Goal: Task Accomplishment & Management: Use online tool/utility

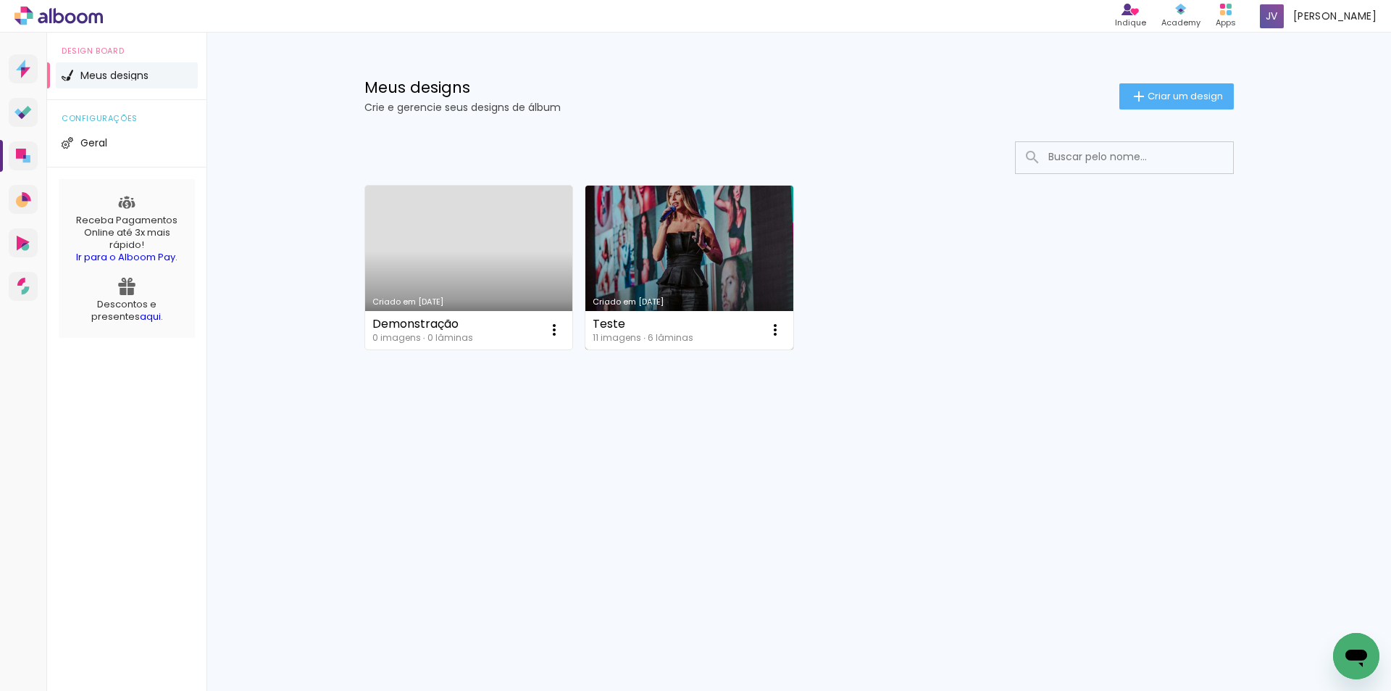
click at [671, 241] on link "Criado em [DATE]" at bounding box center [690, 268] width 208 height 164
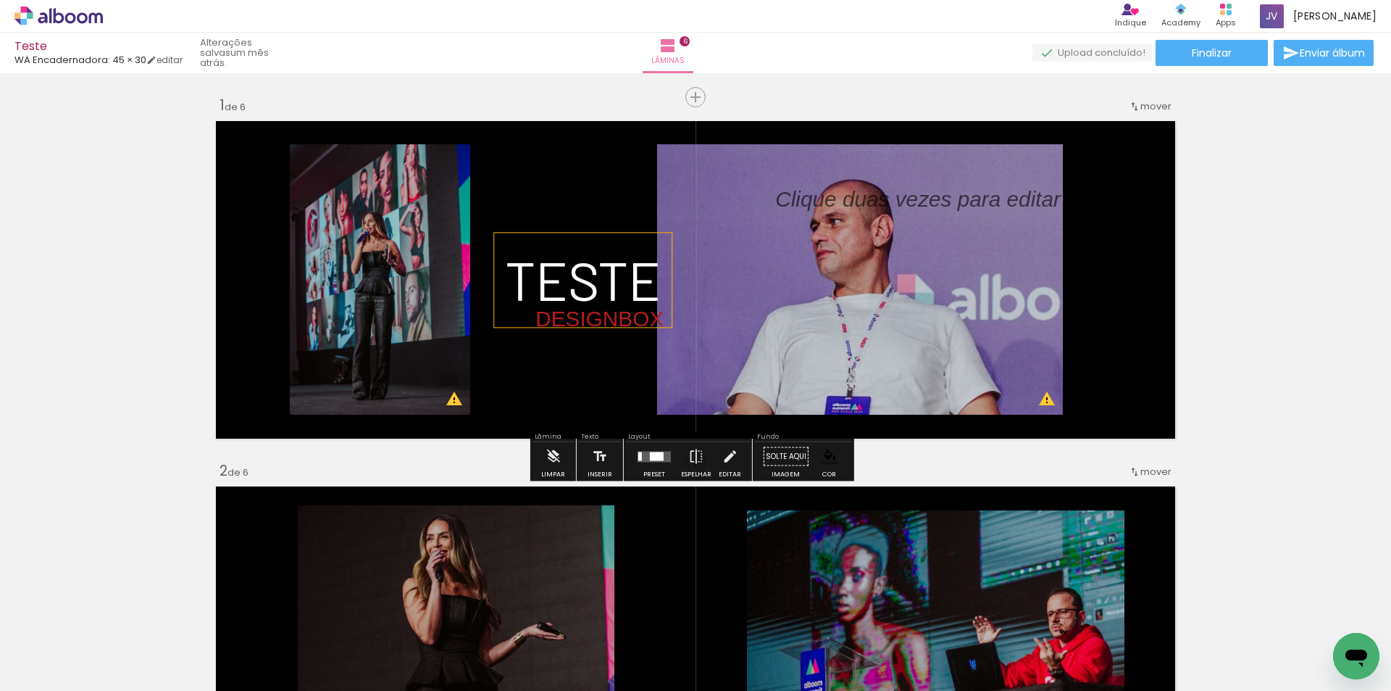
click at [562, 256] on span "TESTE" at bounding box center [583, 279] width 156 height 64
click at [594, 303] on quentale-selection at bounding box center [578, 280] width 179 height 94
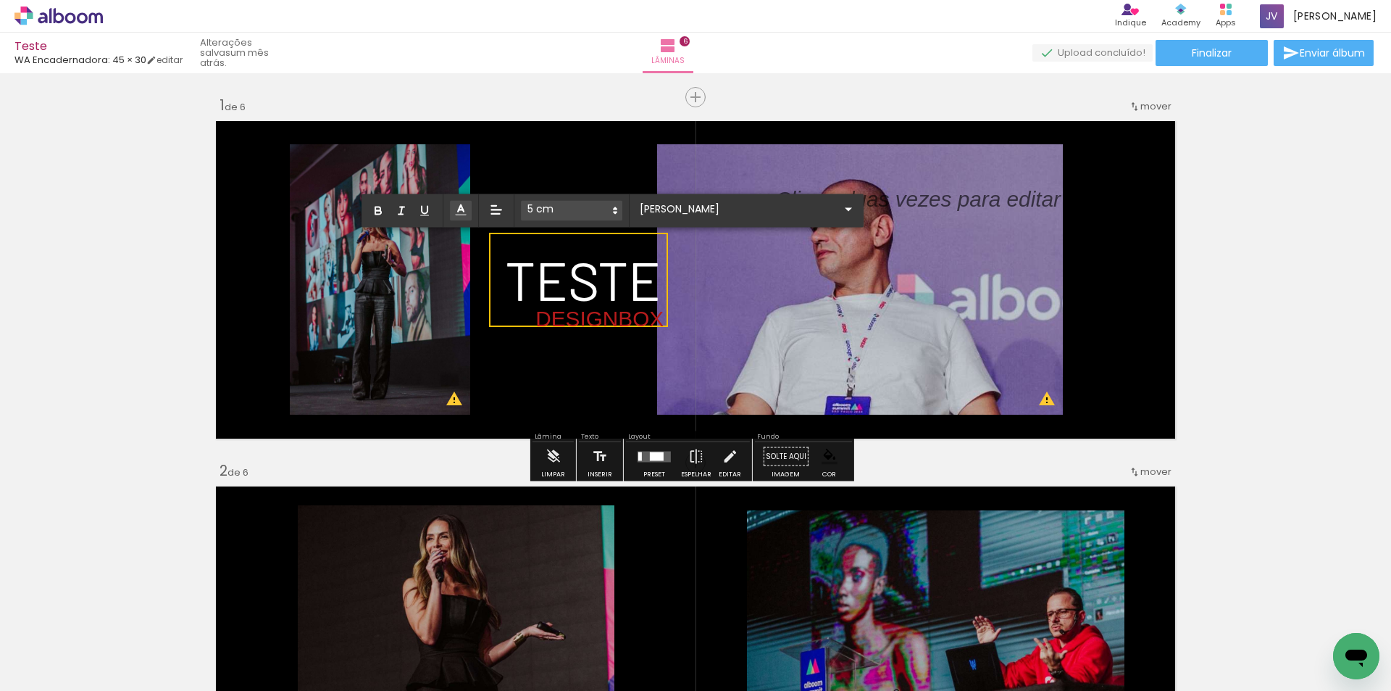
click at [602, 278] on span "TESTE" at bounding box center [583, 279] width 156 height 64
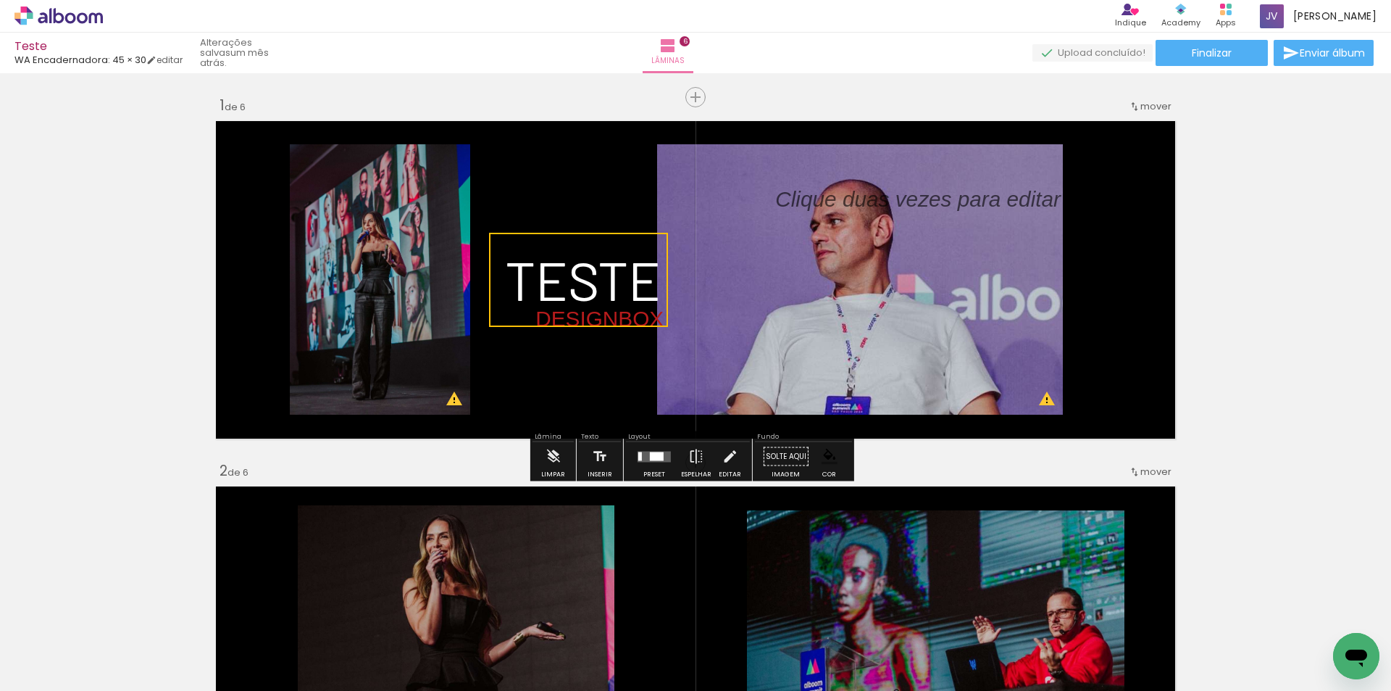
click at [633, 272] on quentale-selection at bounding box center [578, 280] width 179 height 94
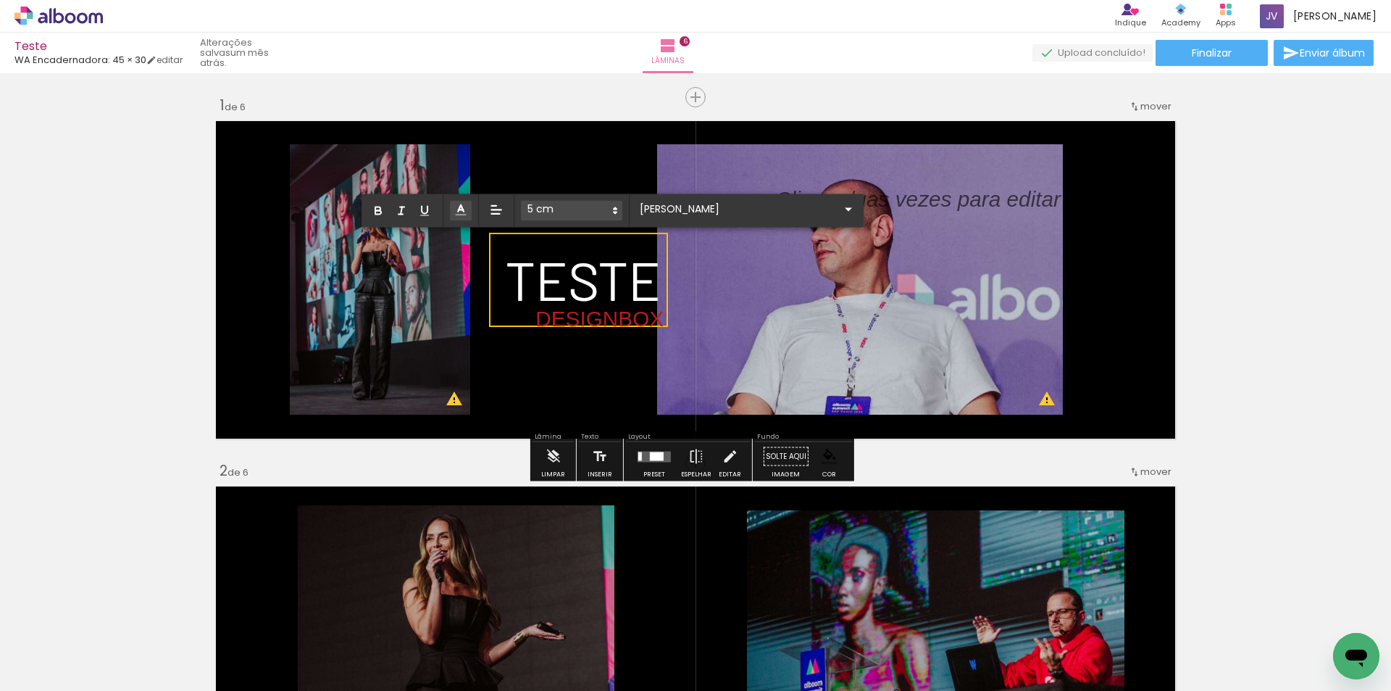
click at [633, 272] on span "TESTE" at bounding box center [583, 279] width 156 height 64
type input "Sans Serif"
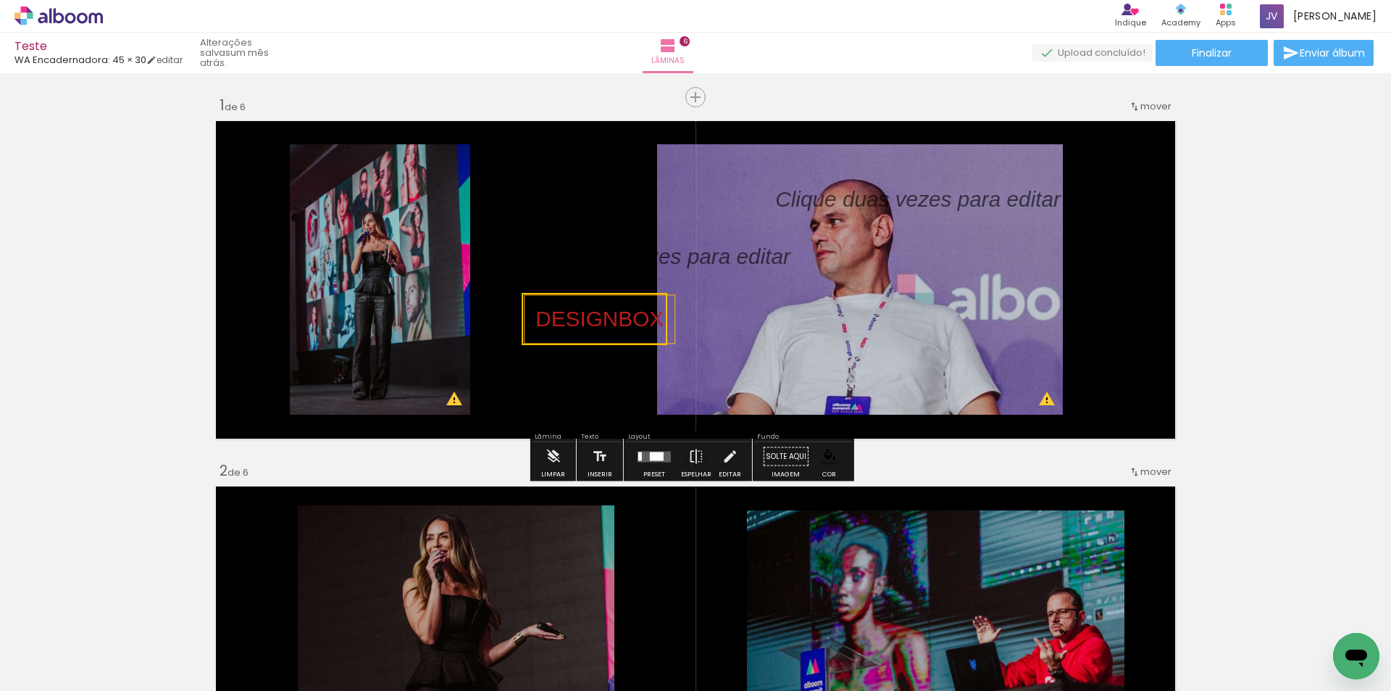
click at [630, 319] on quentale-selection at bounding box center [595, 319] width 146 height 52
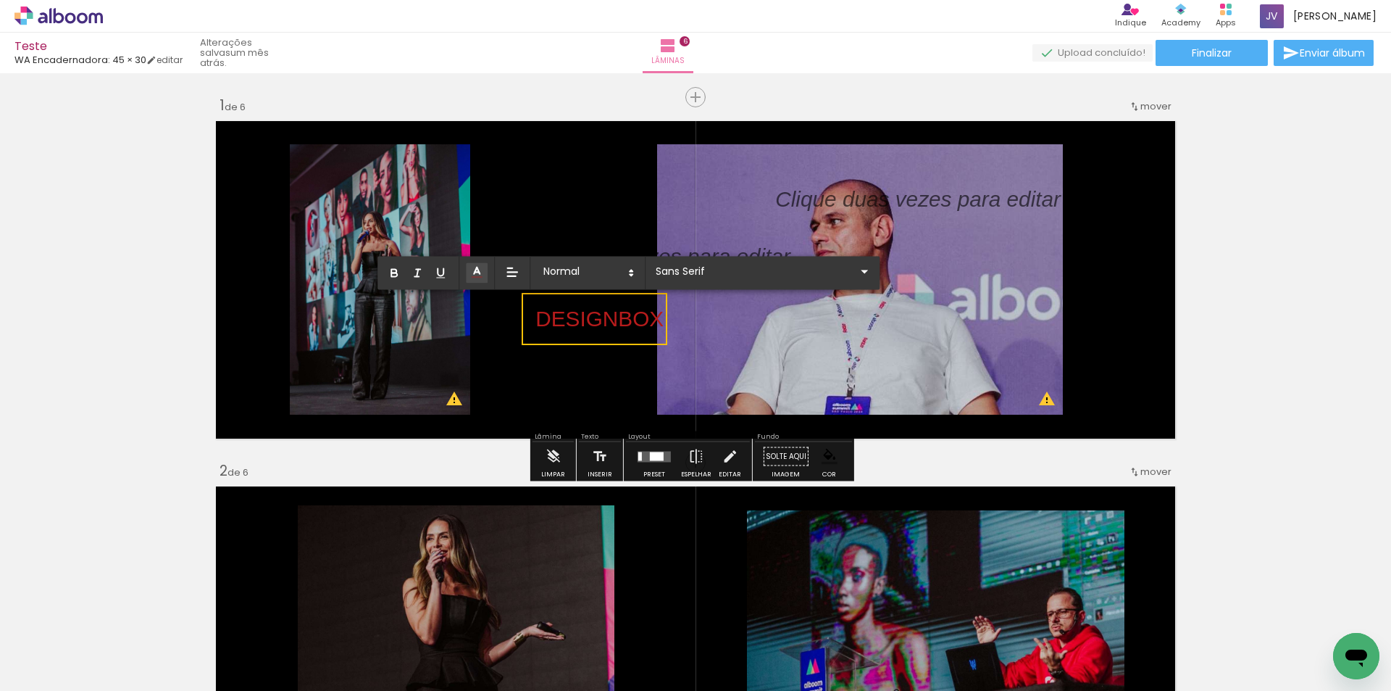
click at [630, 319] on span "DESIGNBOX" at bounding box center [600, 319] width 128 height 24
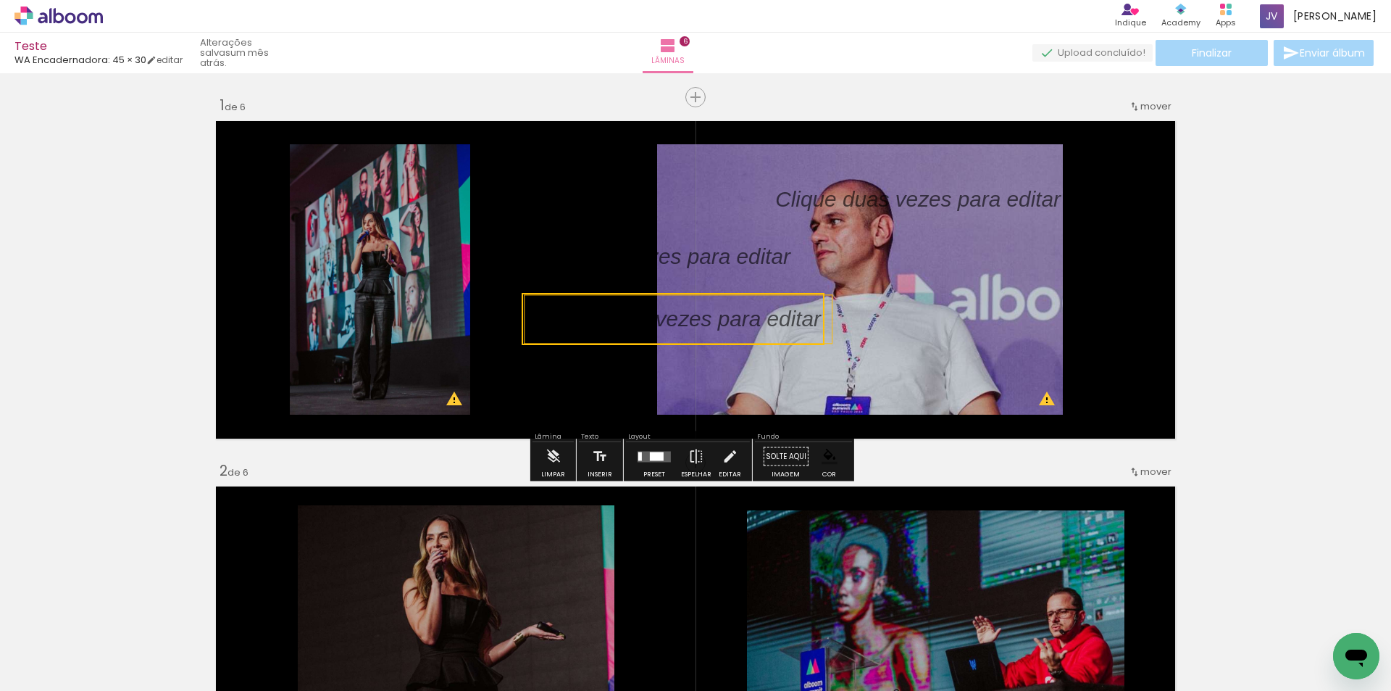
click at [765, 316] on quentale-selection at bounding box center [673, 319] width 303 height 52
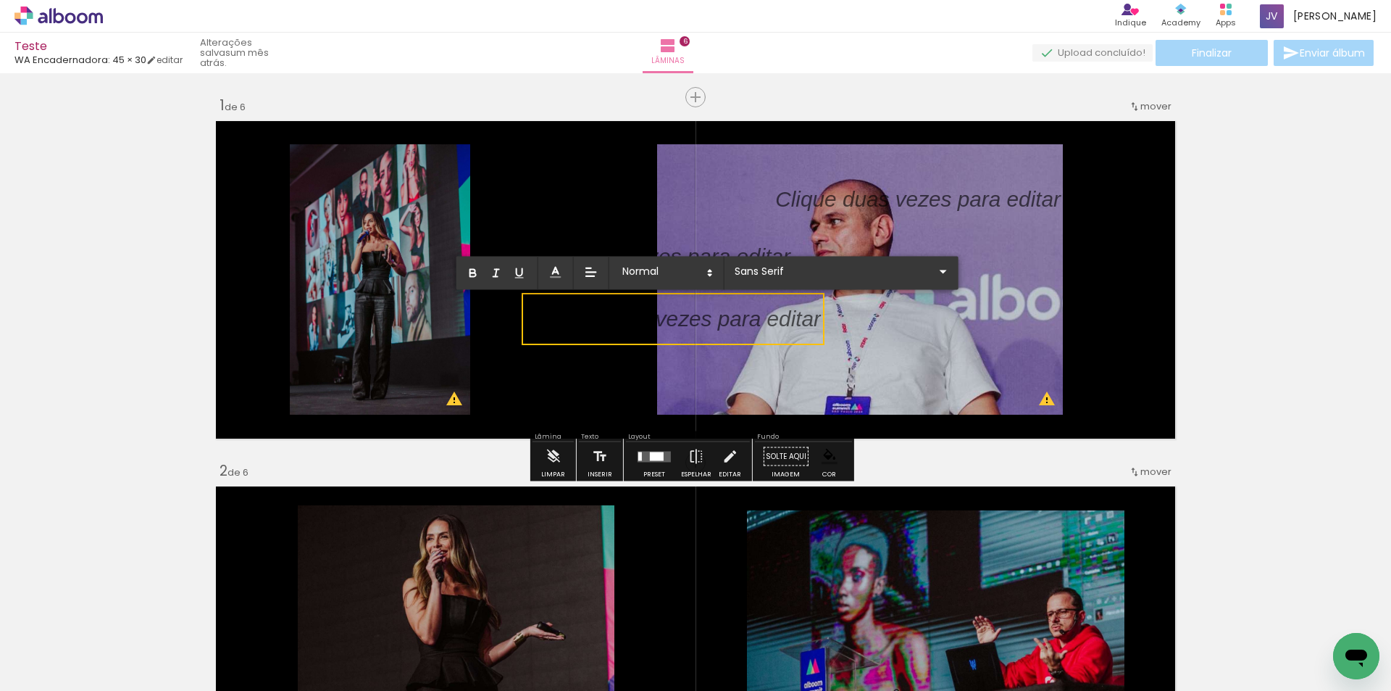
click at [765, 316] on p at bounding box center [679, 327] width 286 height 30
click at [726, 452] on iron-icon at bounding box center [730, 456] width 16 height 29
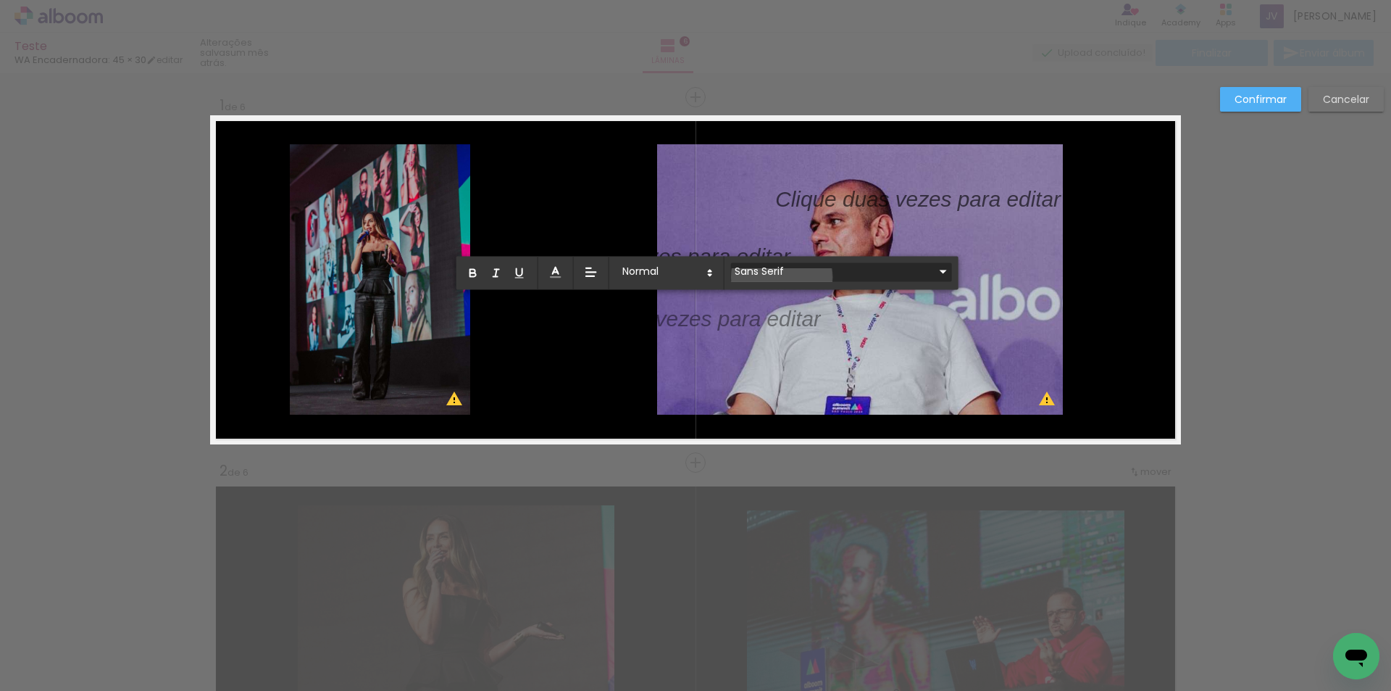
click at [782, 277] on input "Sans Serif" at bounding box center [833, 271] width 204 height 15
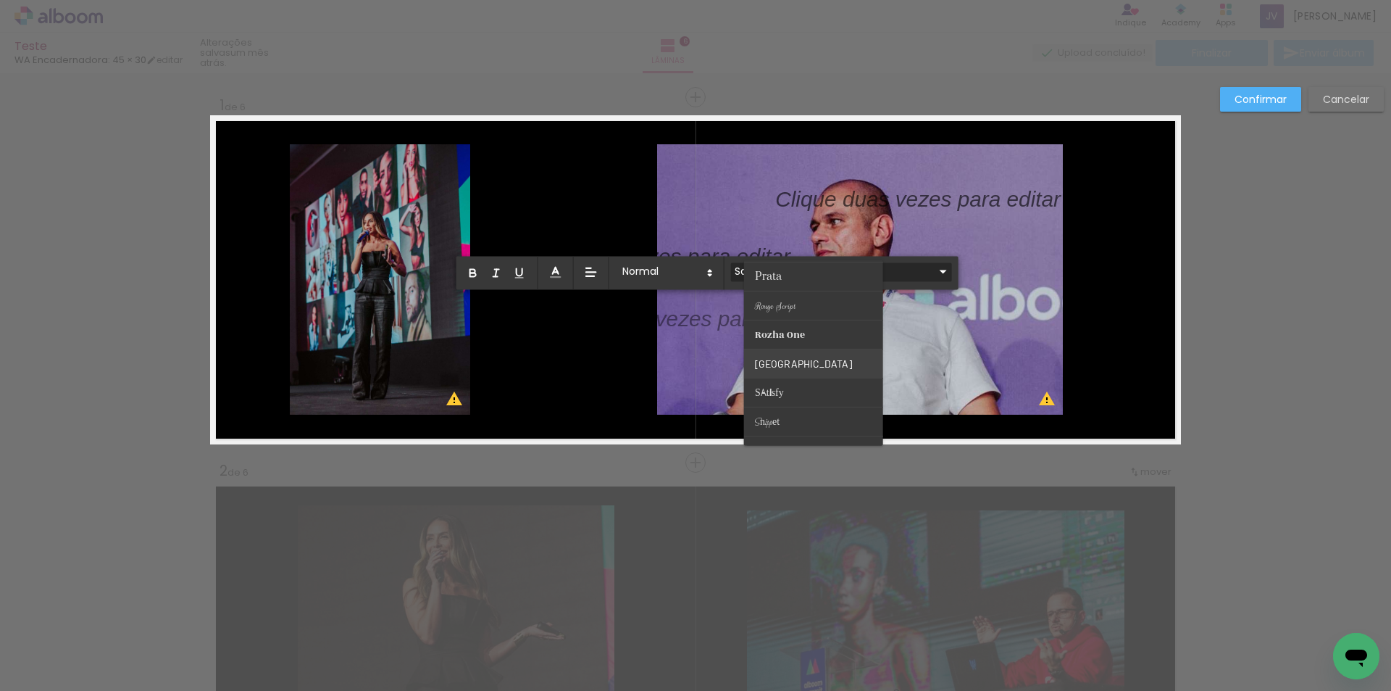
scroll to position [568, 0]
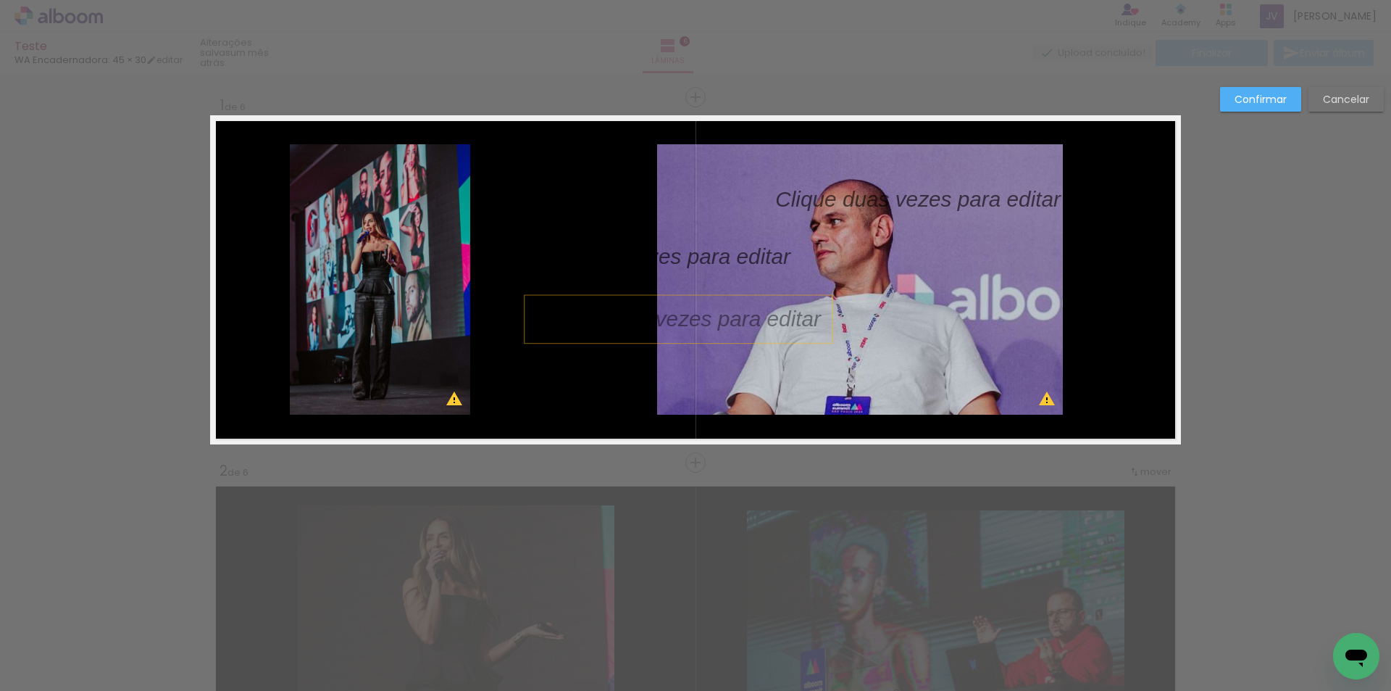
drag, startPoint x: 1302, startPoint y: 157, endPoint x: 1314, endPoint y: 131, distance: 27.9
click at [1323, 108] on paper-button "Cancelar" at bounding box center [1346, 99] width 75 height 25
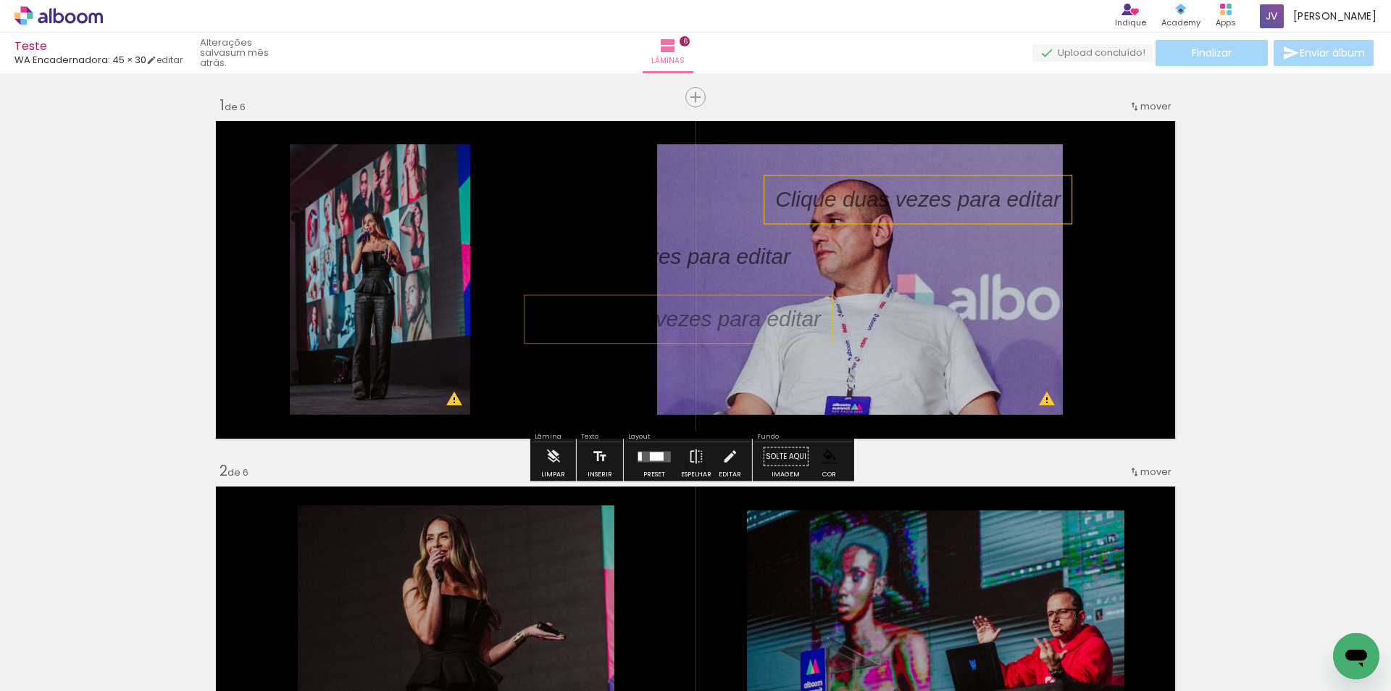
drag, startPoint x: 888, startPoint y: 193, endPoint x: 822, endPoint y: 212, distance: 68.6
click at [750, 226] on album-spread "1 de 6" at bounding box center [695, 279] width 971 height 329
click at [860, 199] on p at bounding box center [928, 199] width 307 height 30
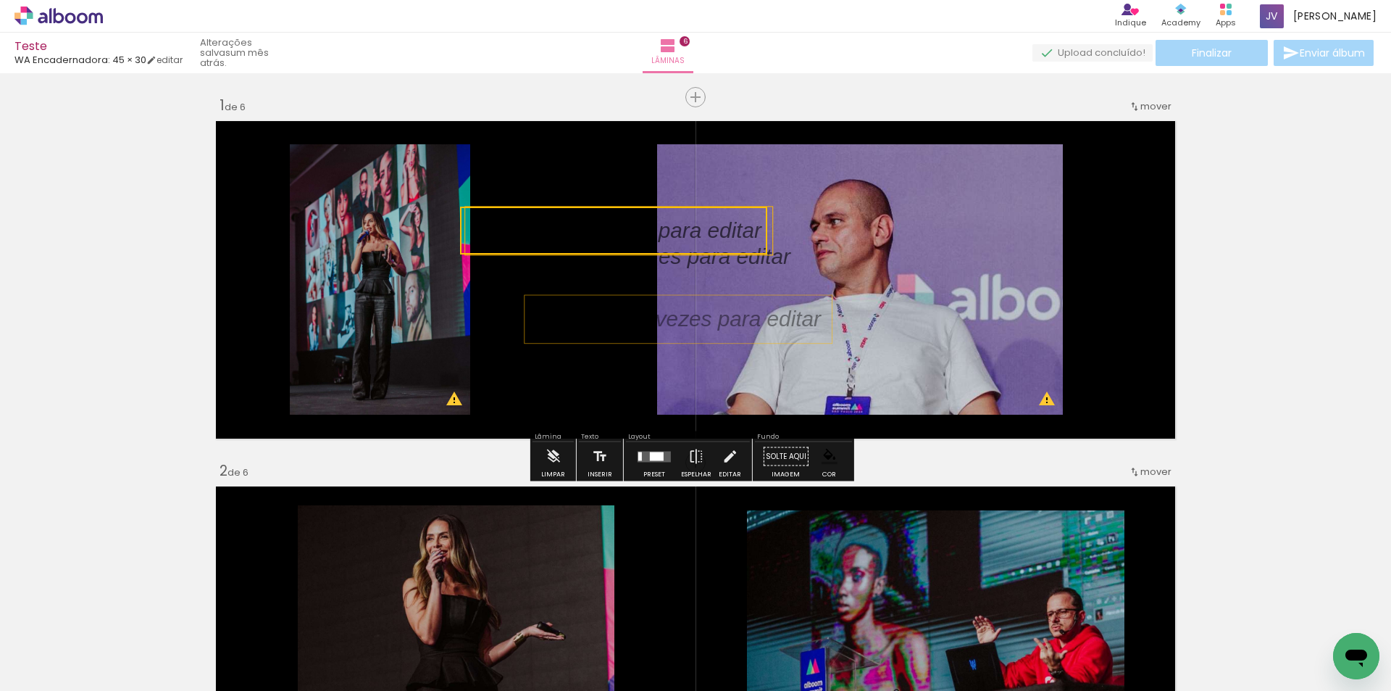
drag, startPoint x: 860, startPoint y: 199, endPoint x: 563, endPoint y: 222, distance: 298.0
click at [558, 226] on quentale-selection at bounding box center [613, 231] width 307 height 48
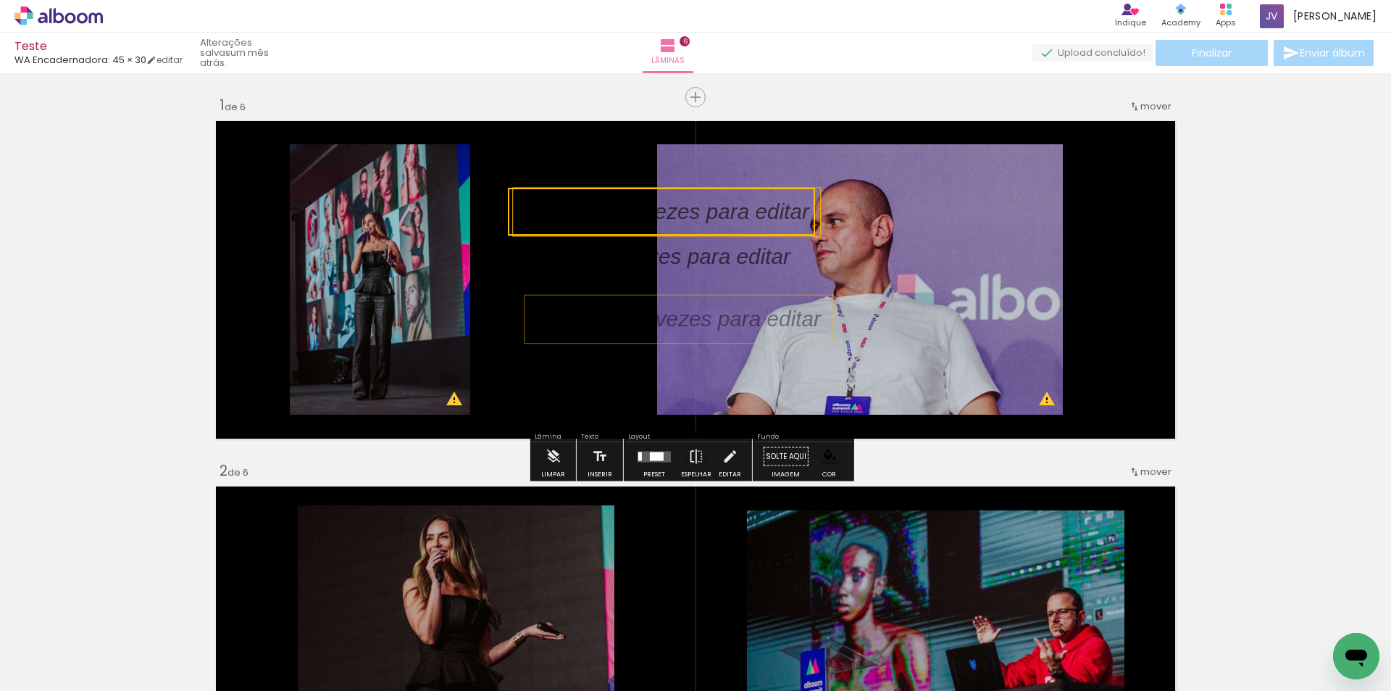
drag, startPoint x: 617, startPoint y: 224, endPoint x: 670, endPoint y: 209, distance: 55.7
click at [670, 209] on quentale-selection at bounding box center [661, 212] width 307 height 48
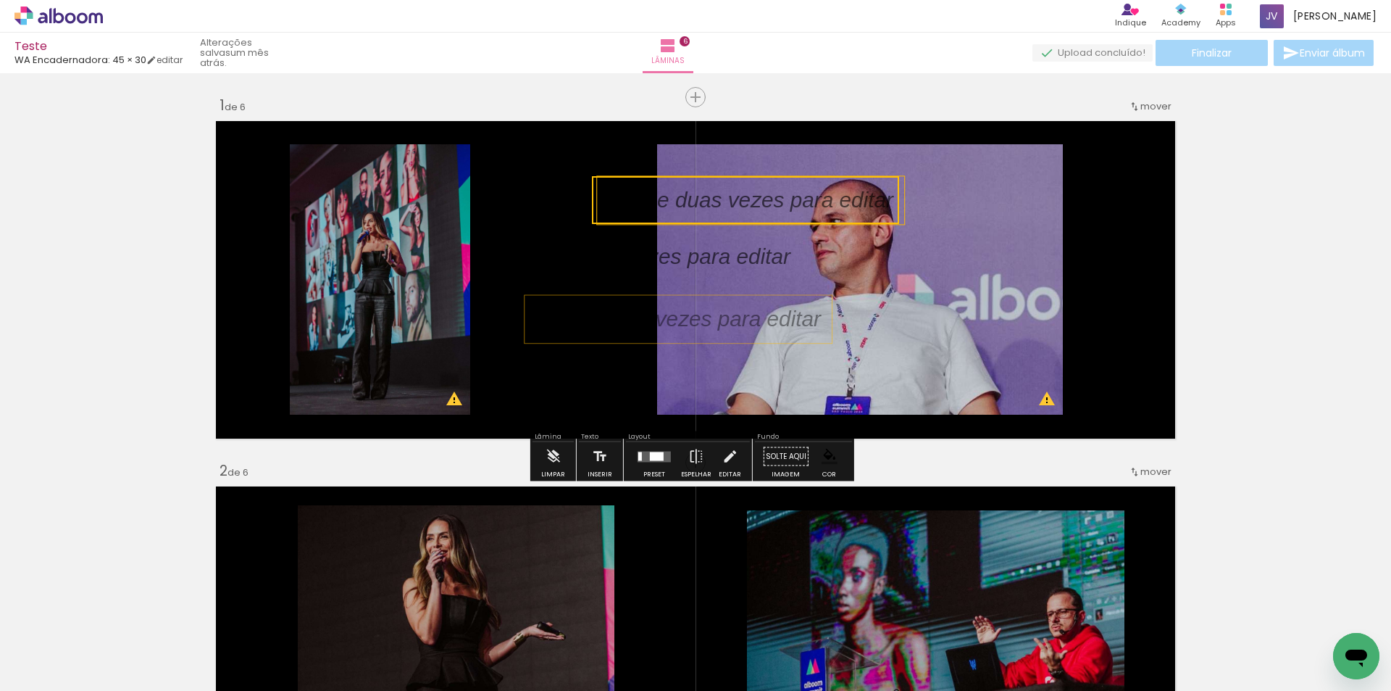
drag, startPoint x: 707, startPoint y: 216, endPoint x: 788, endPoint y: 205, distance: 81.9
click at [788, 205] on quentale-selection at bounding box center [745, 200] width 307 height 48
click at [551, 466] on iron-icon at bounding box center [553, 456] width 16 height 29
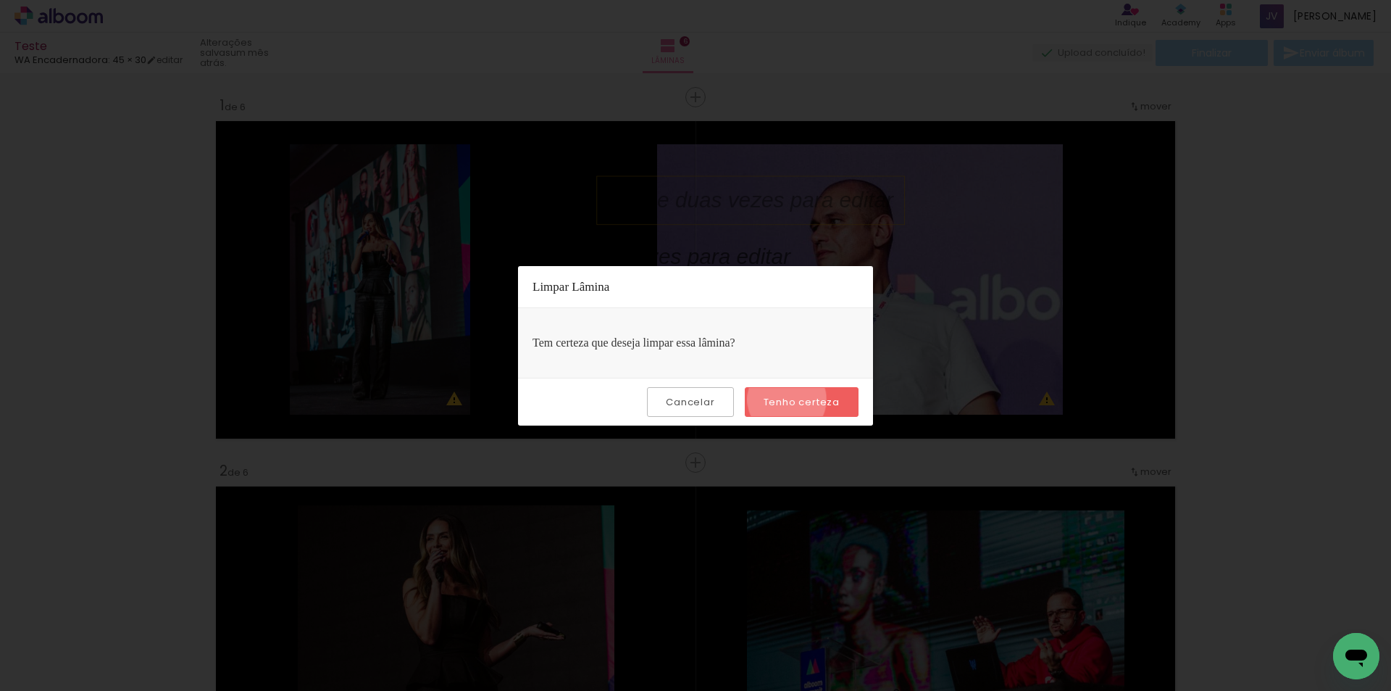
click at [0, 0] on slot "Tenho certeza" at bounding box center [0, 0] width 0 height 0
click at [0, 0] on slot "Cancelar" at bounding box center [0, 0] width 0 height 0
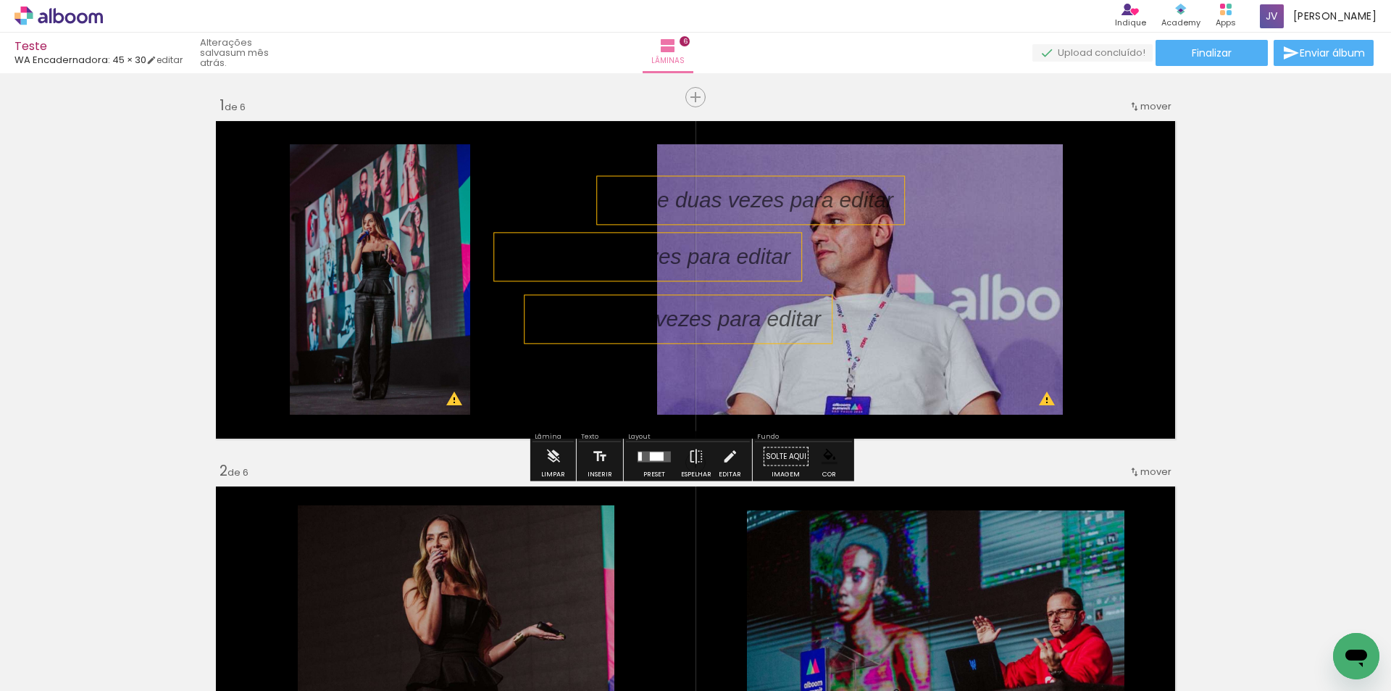
click at [705, 255] on p at bounding box center [658, 256] width 307 height 30
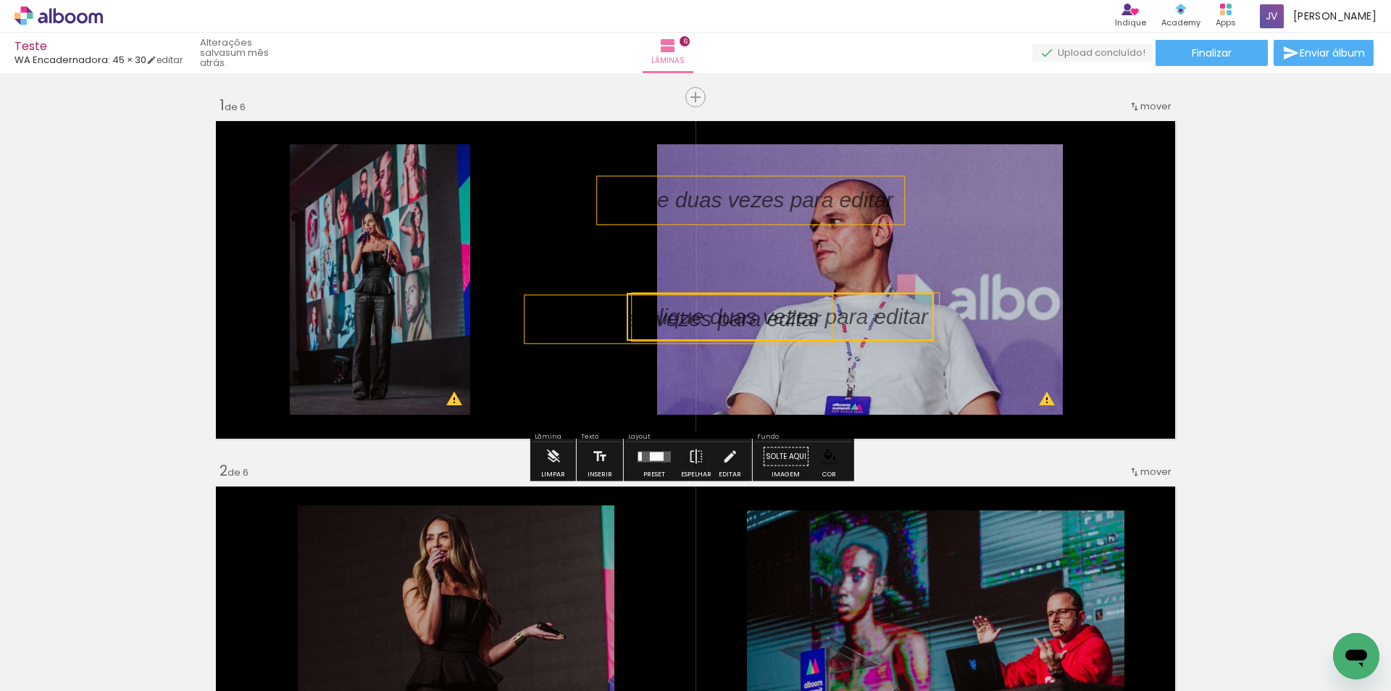
drag, startPoint x: 657, startPoint y: 258, endPoint x: 791, endPoint y: 302, distance: 141.2
click at [791, 302] on quentale-selection at bounding box center [780, 317] width 307 height 48
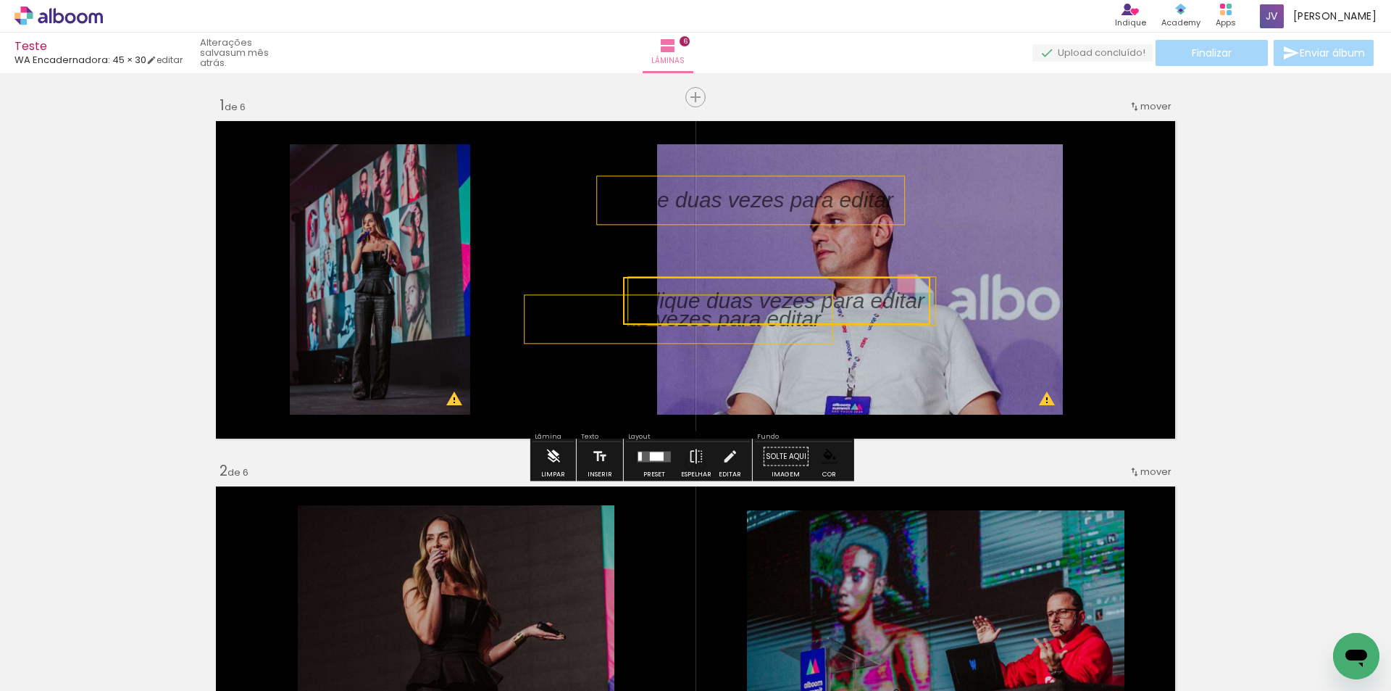
click at [551, 460] on iron-icon at bounding box center [553, 456] width 16 height 29
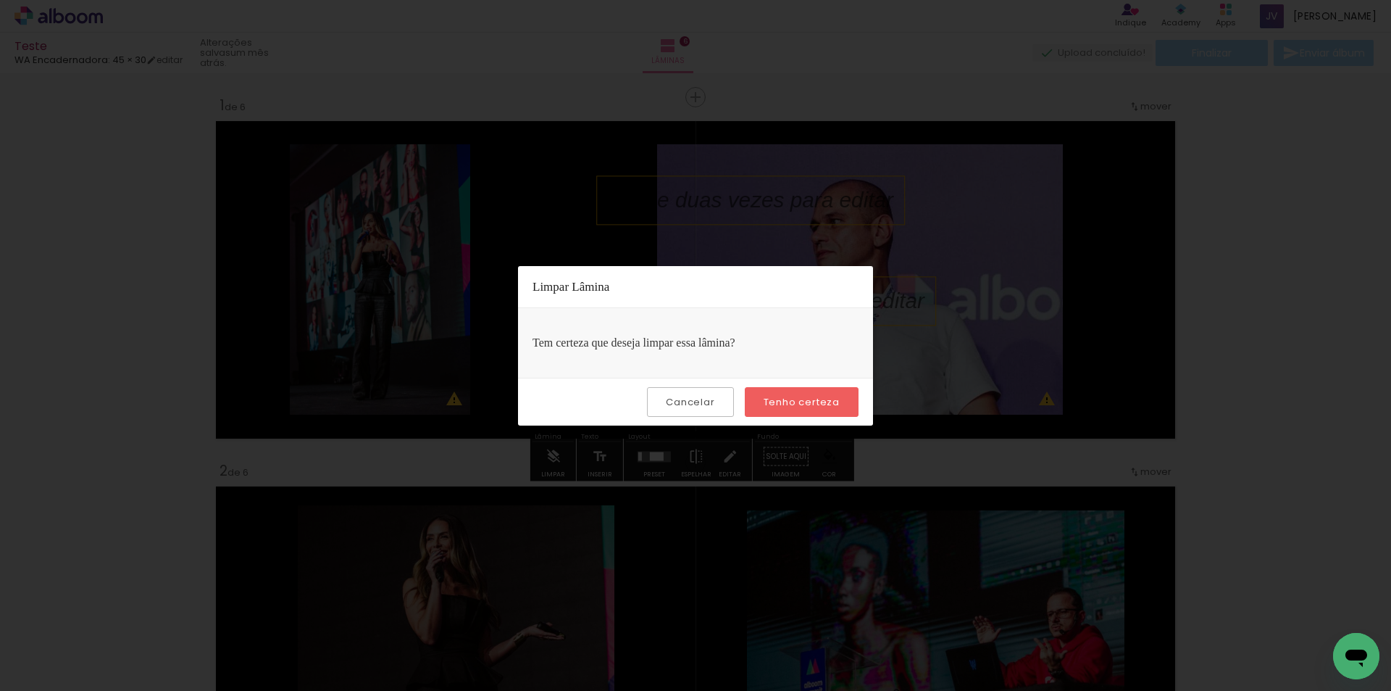
click at [0, 0] on slot "Tenho certeza" at bounding box center [0, 0] width 0 height 0
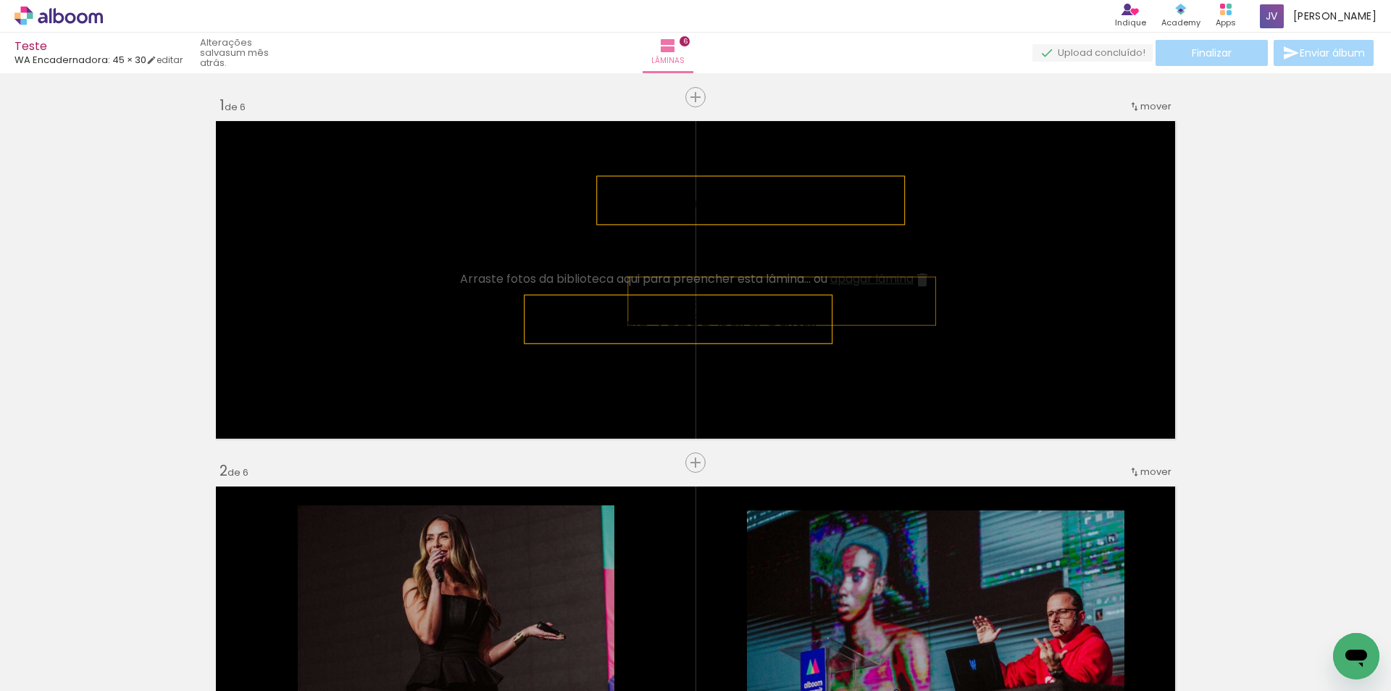
click at [859, 295] on p at bounding box center [792, 301] width 307 height 30
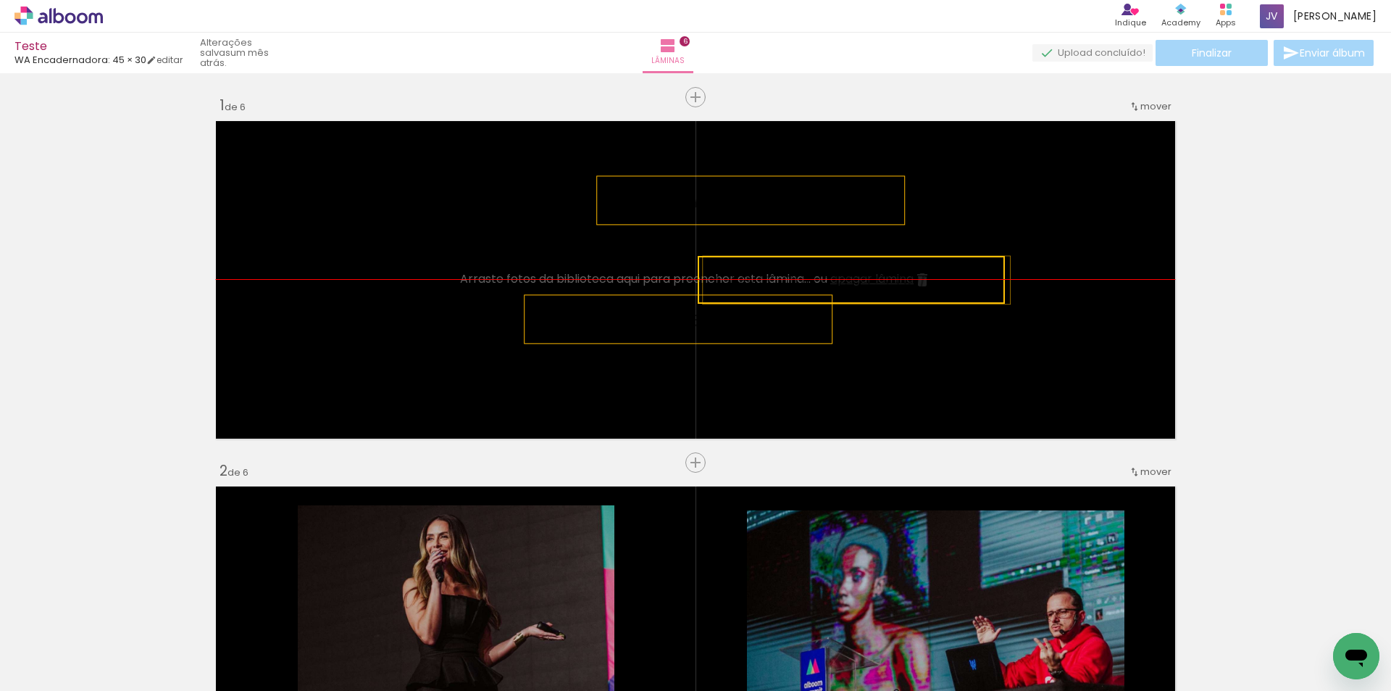
drag, startPoint x: 840, startPoint y: 301, endPoint x: 915, endPoint y: 280, distance: 77.7
click at [915, 280] on quentale-selection at bounding box center [851, 280] width 307 height 48
drag, startPoint x: 930, startPoint y: 280, endPoint x: 885, endPoint y: 273, distance: 46.1
click at [885, 273] on quentale-selection at bounding box center [851, 280] width 307 height 48
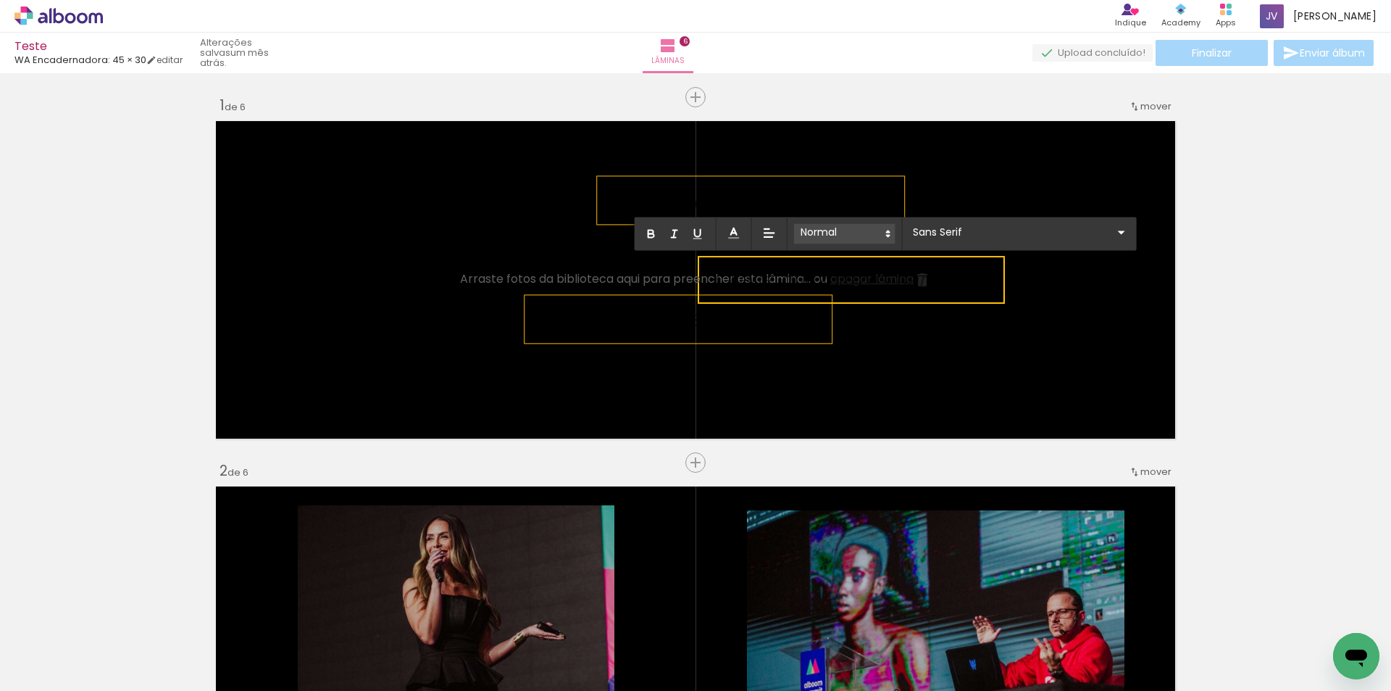
click at [881, 236] on span at bounding box center [844, 233] width 101 height 20
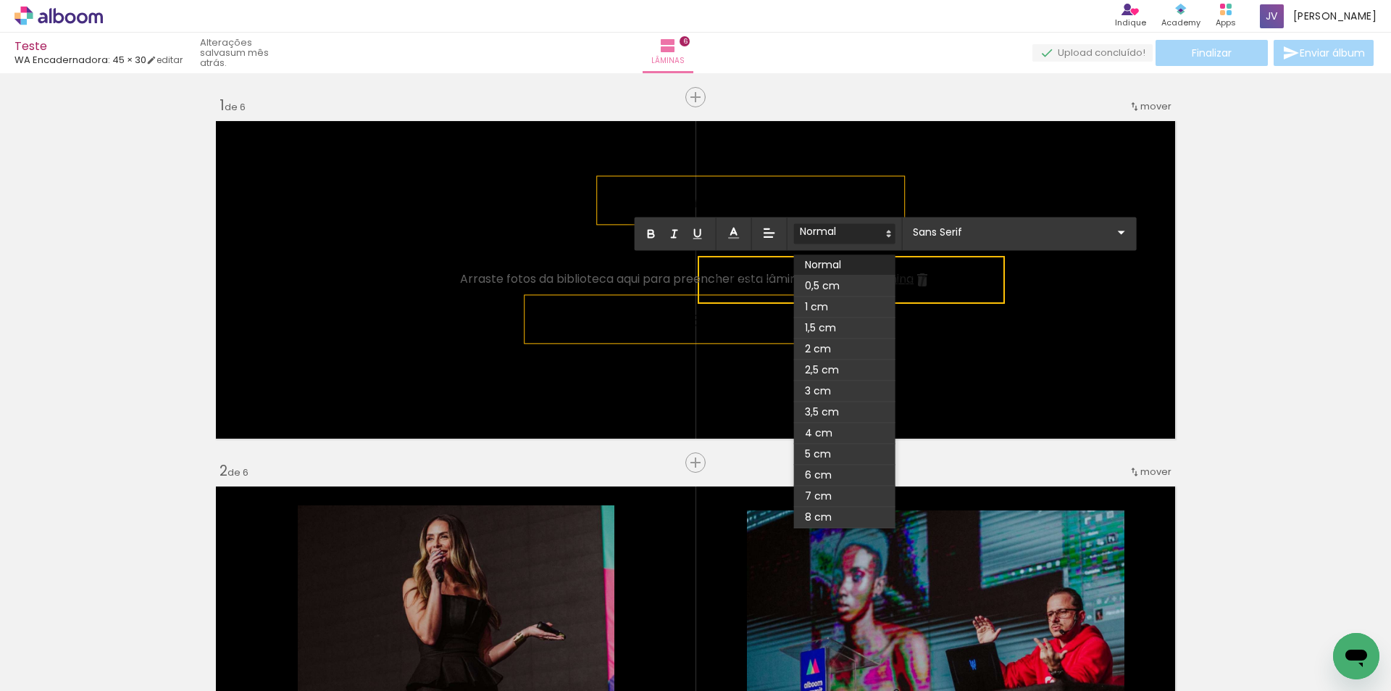
scroll to position [165, 0]
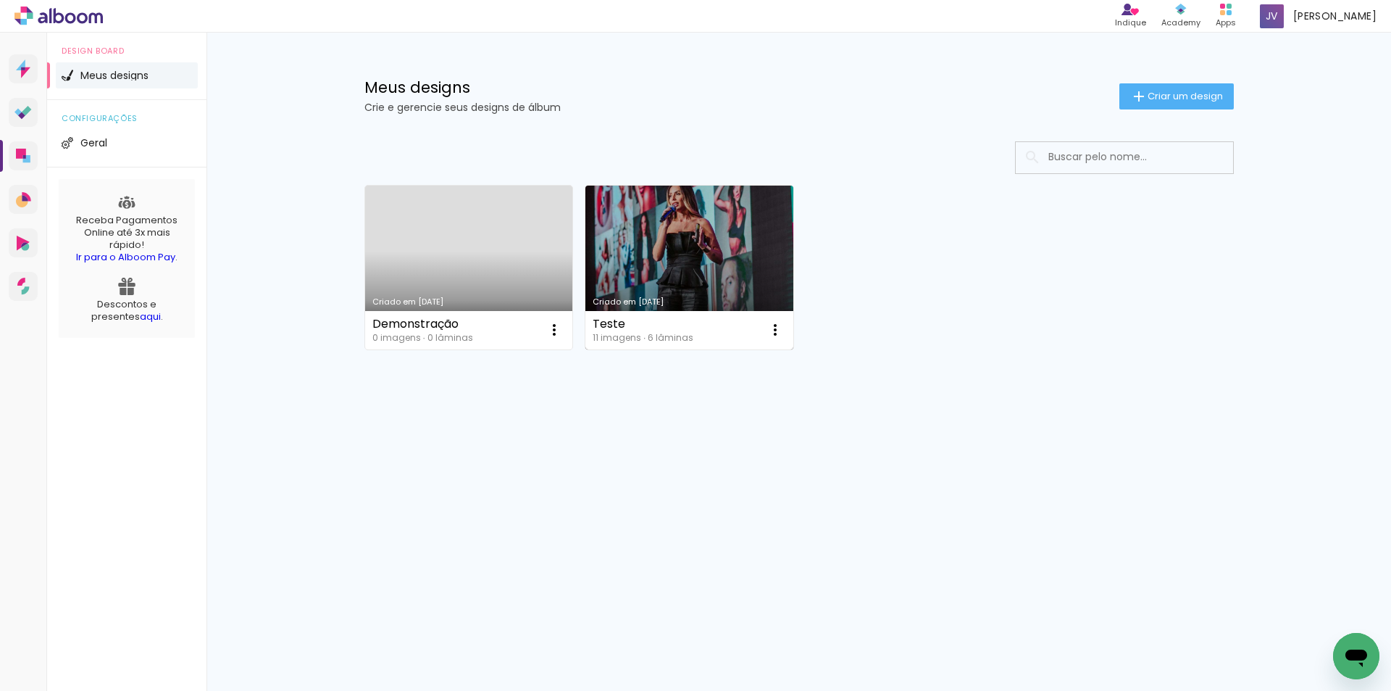
click at [713, 260] on link "Criado em [DATE]" at bounding box center [690, 268] width 208 height 164
